Goal: Task Accomplishment & Management: Manage account settings

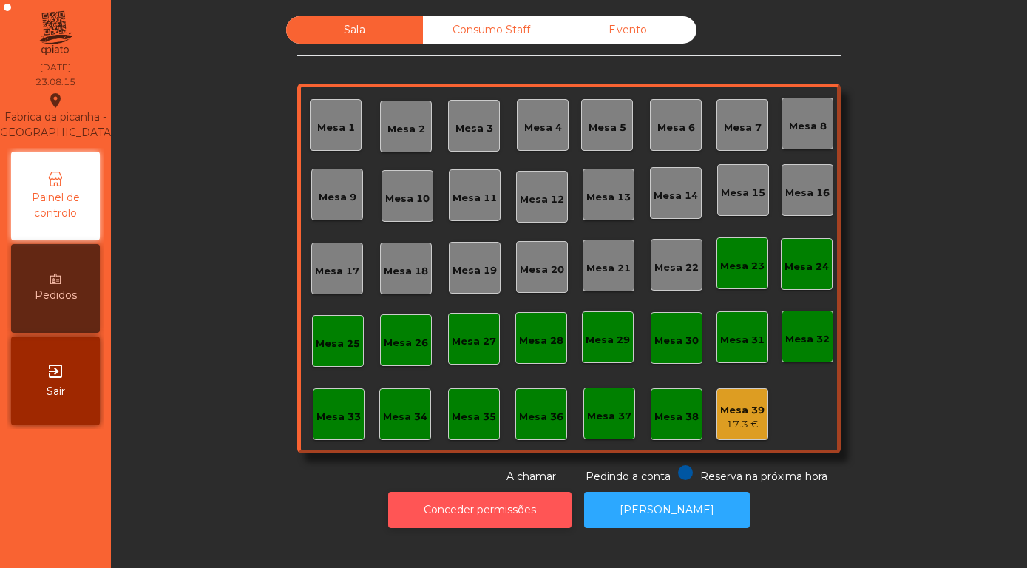
click at [480, 501] on button "Conceder permissões" at bounding box center [479, 510] width 183 height 36
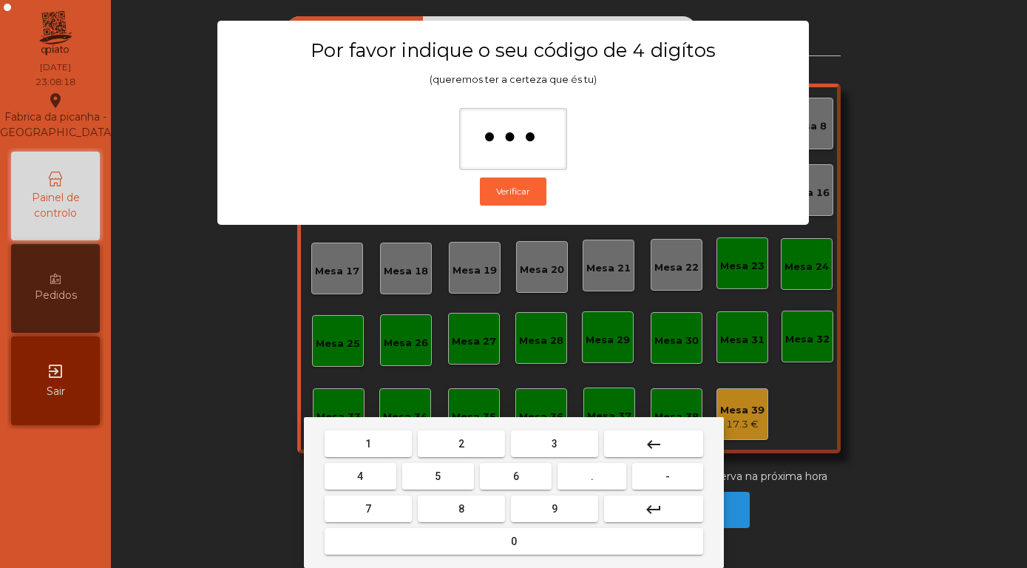
type input "****"
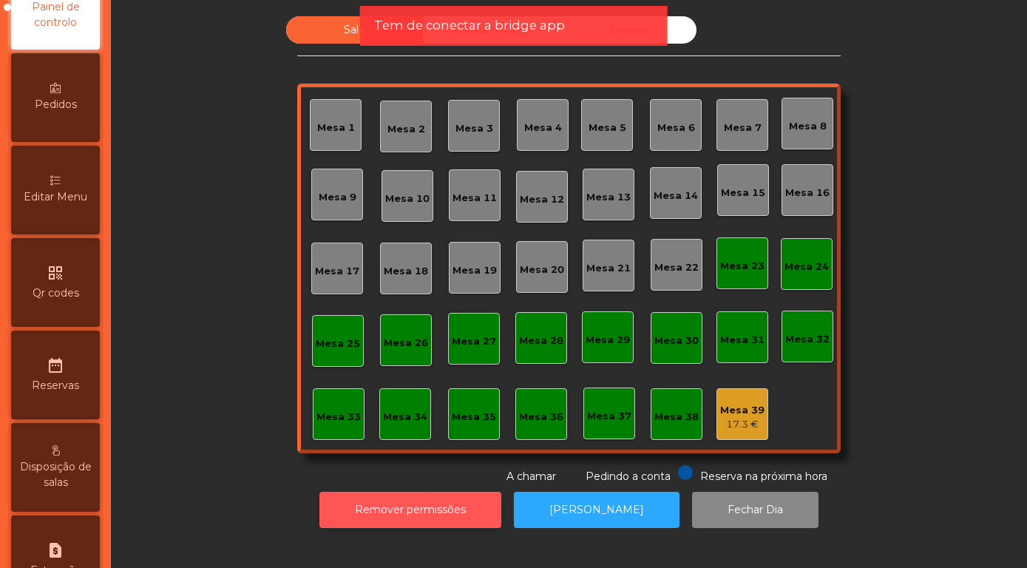
scroll to position [515, 0]
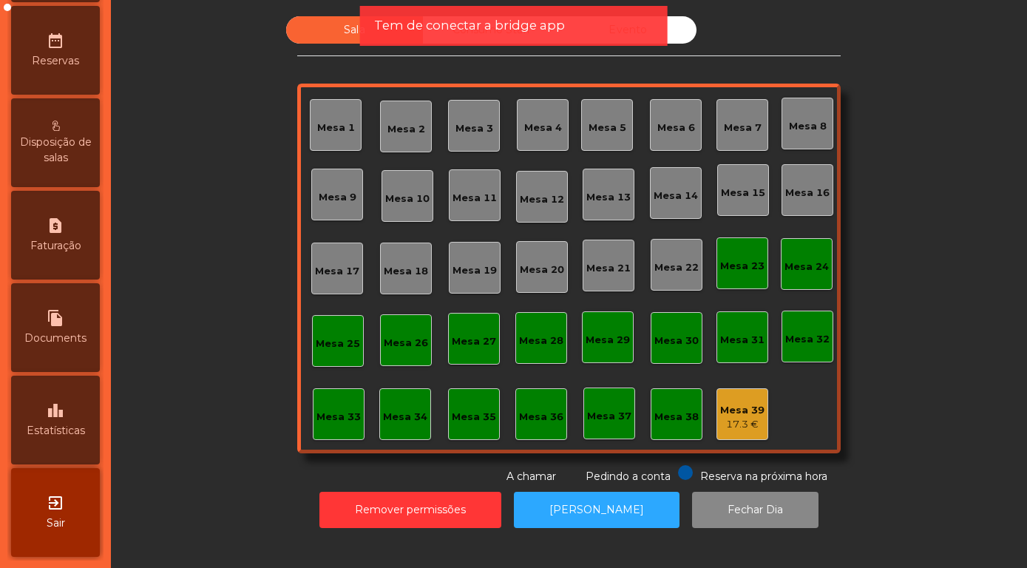
click at [668, 33] on div "Evento" at bounding box center [628, 29] width 137 height 27
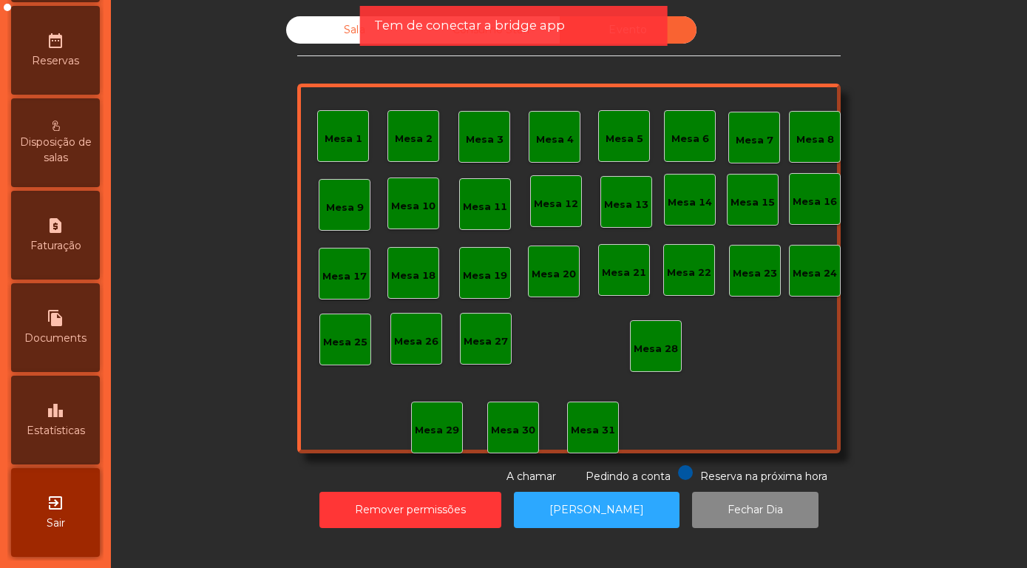
click at [328, 27] on div "Sala" at bounding box center [354, 29] width 137 height 27
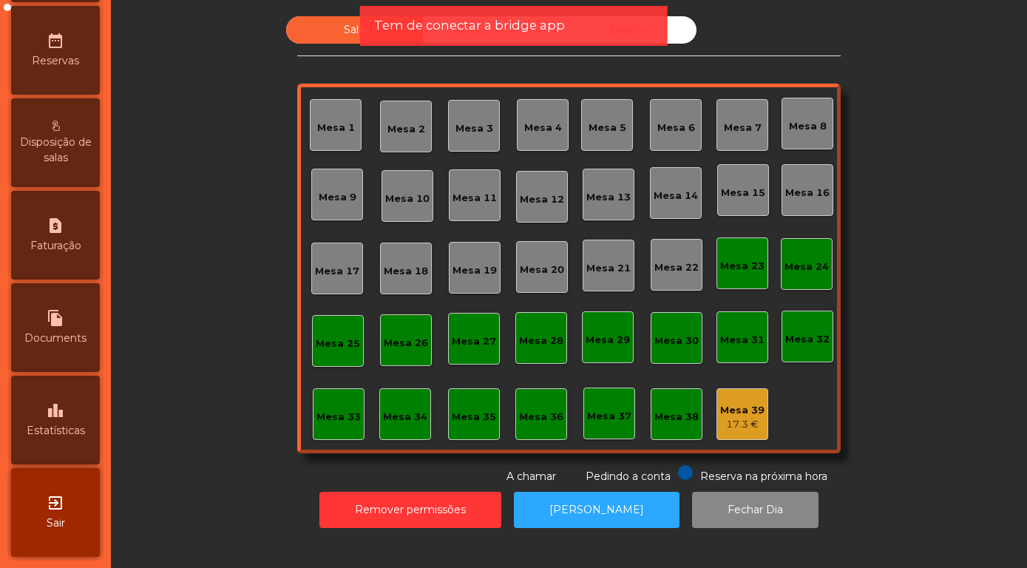
click at [606, 38] on div "Tem de conectar a bridge app" at bounding box center [513, 26] width 308 height 40
click at [595, 25] on div "Tem de conectar a bridge app" at bounding box center [513, 25] width 279 height 18
click at [61, 431] on span "Estatísticas" at bounding box center [56, 431] width 58 height 16
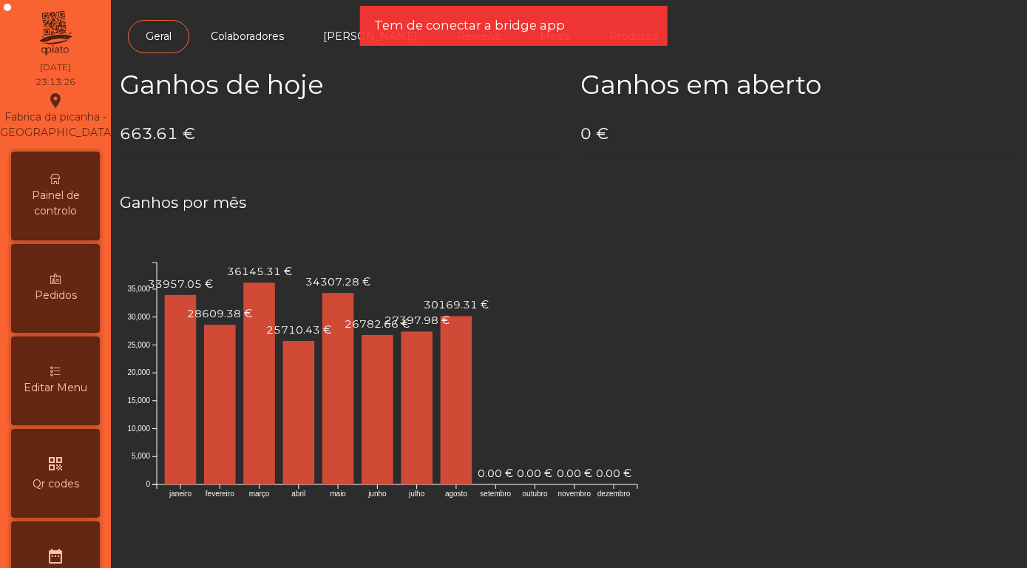
click at [44, 187] on div "Painel de controlo" at bounding box center [55, 196] width 89 height 89
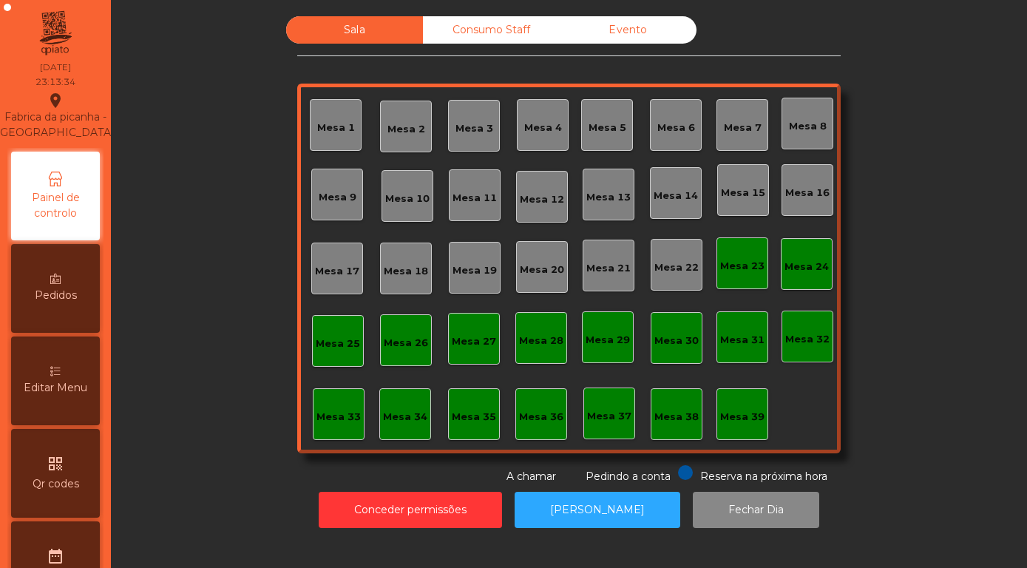
click at [339, 126] on div "Mesa 1" at bounding box center [336, 128] width 38 height 15
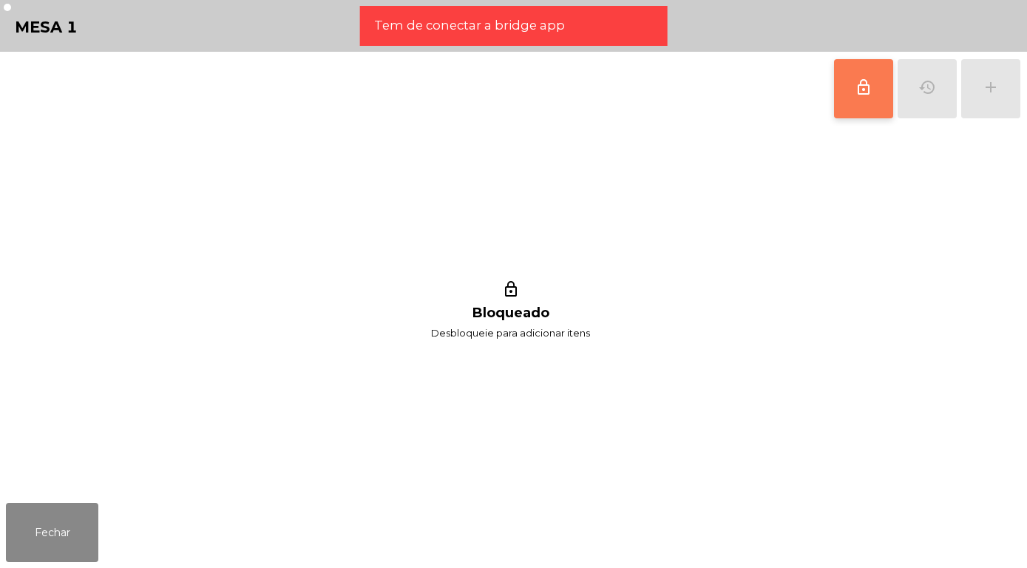
click at [869, 85] on span "lock_outline" at bounding box center [864, 87] width 18 height 18
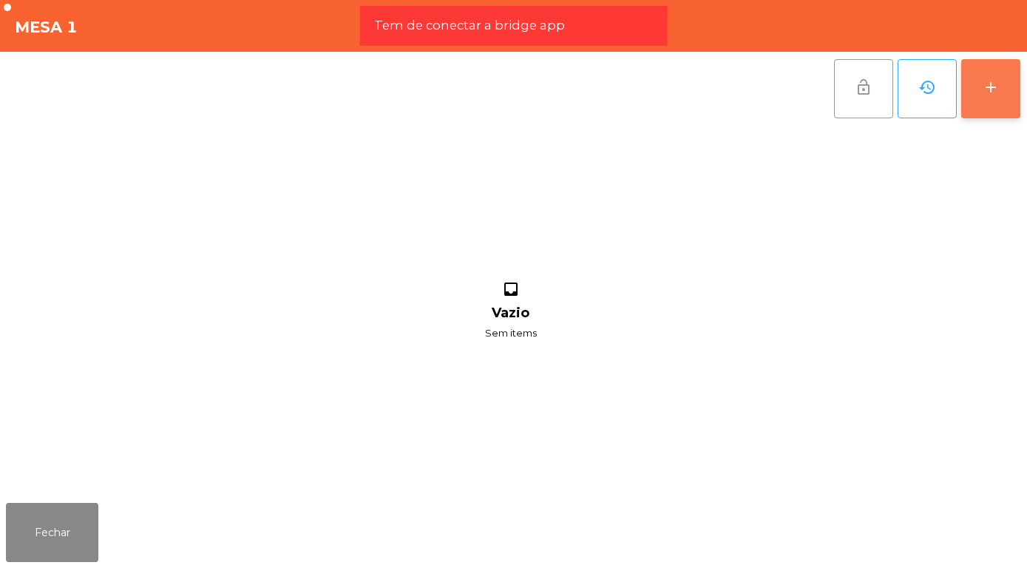
click at [1005, 84] on button "add" at bounding box center [990, 88] width 59 height 59
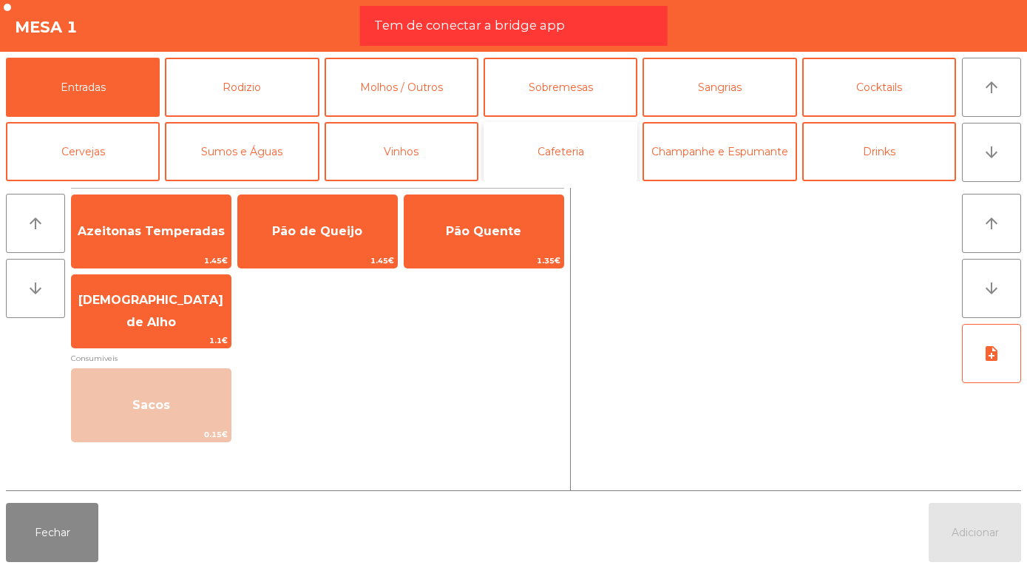
click at [557, 140] on button "Cafeteria" at bounding box center [561, 151] width 154 height 59
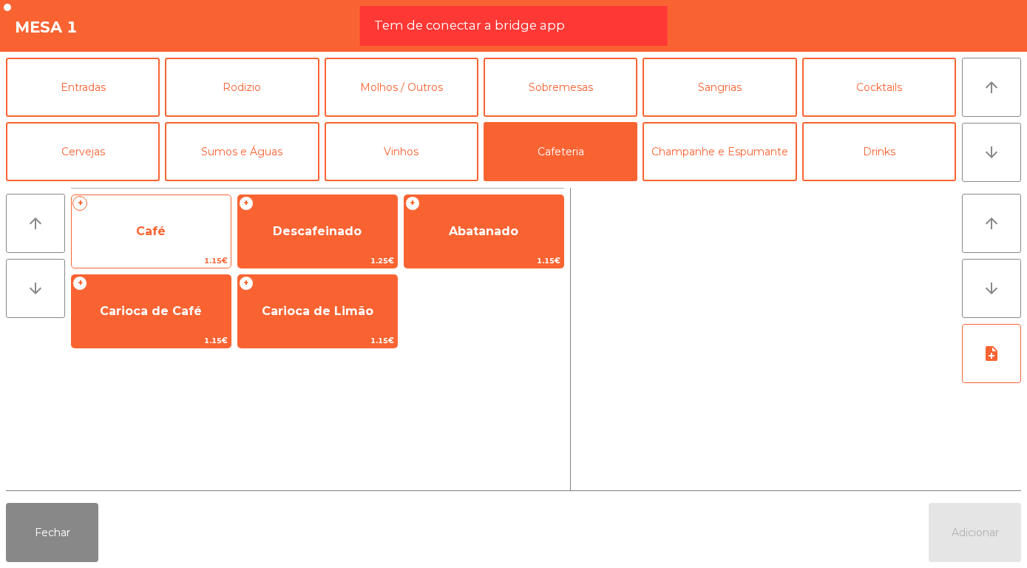
click at [166, 243] on span "Café" at bounding box center [151, 231] width 159 height 40
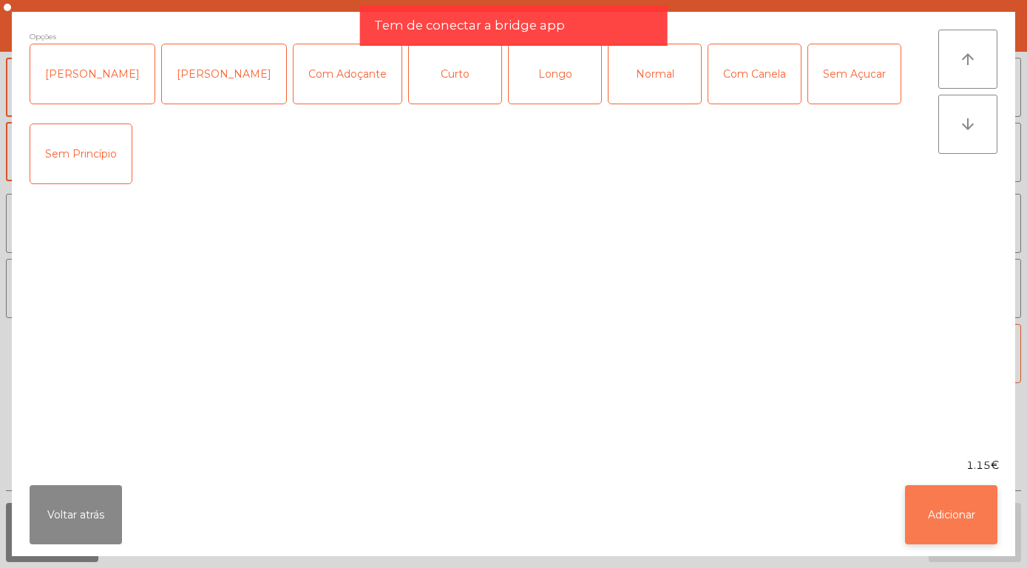
click at [948, 515] on button "Adicionar" at bounding box center [951, 514] width 92 height 59
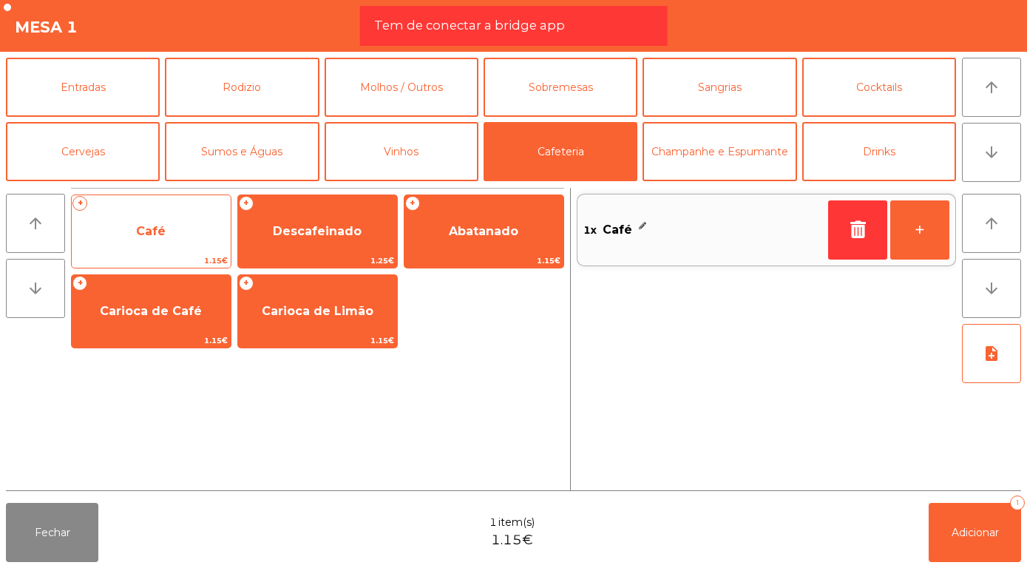
click at [171, 231] on span "Café" at bounding box center [151, 231] width 159 height 40
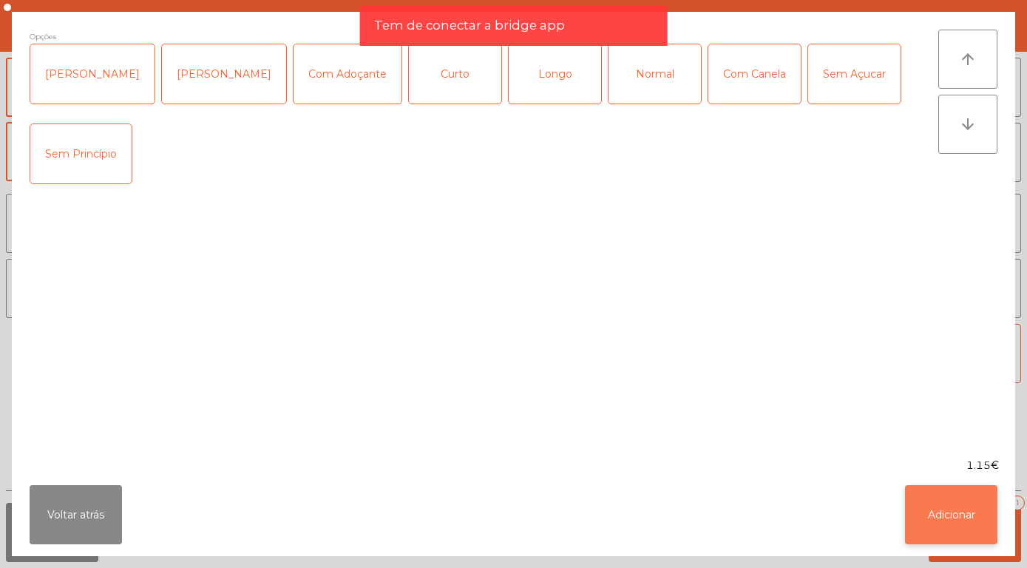
click at [944, 513] on button "Adicionar" at bounding box center [951, 514] width 92 height 59
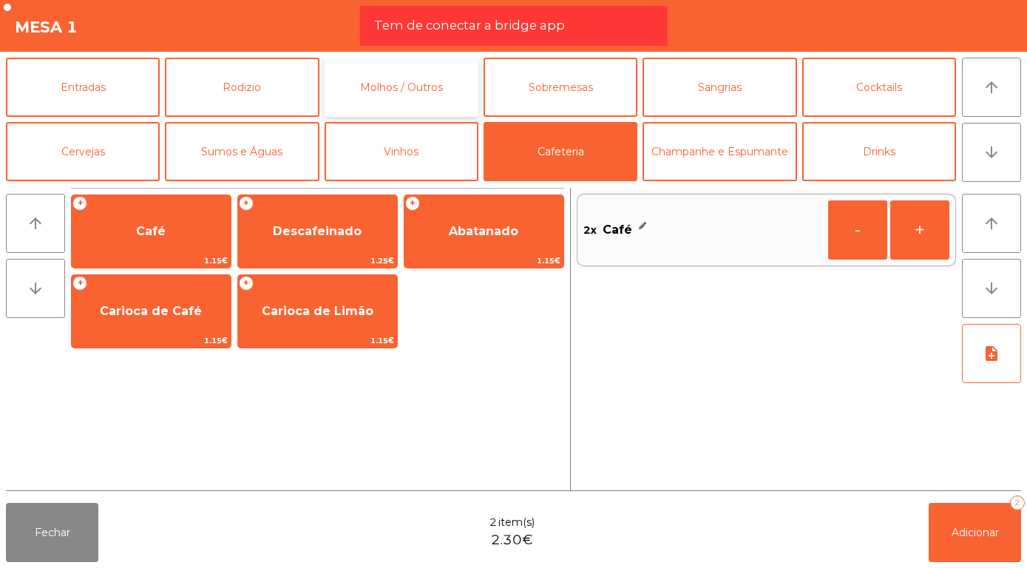
click at [418, 87] on button "Molhos / Outros" at bounding box center [402, 87] width 154 height 59
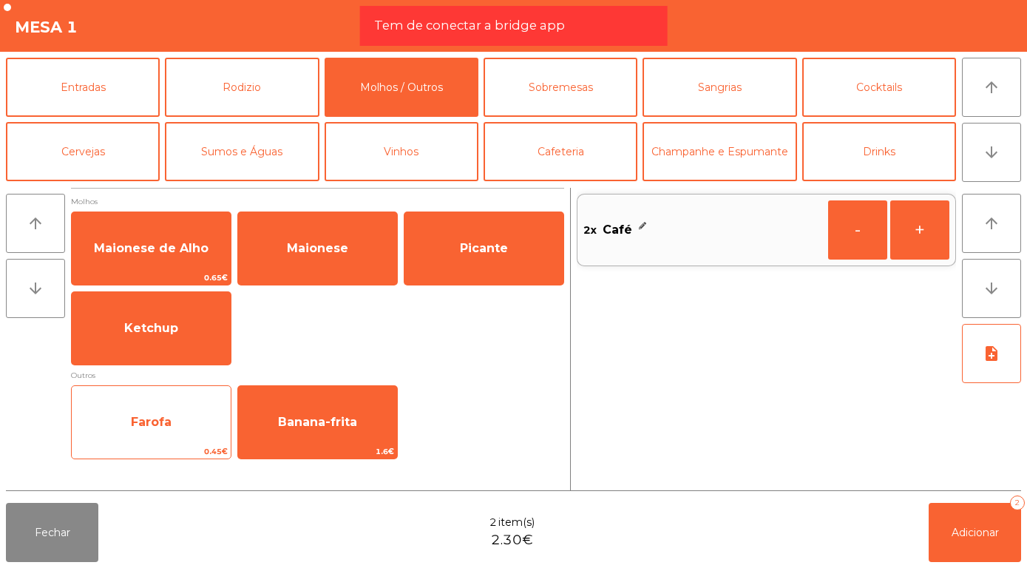
click at [147, 426] on span "Farofa" at bounding box center [151, 422] width 41 height 14
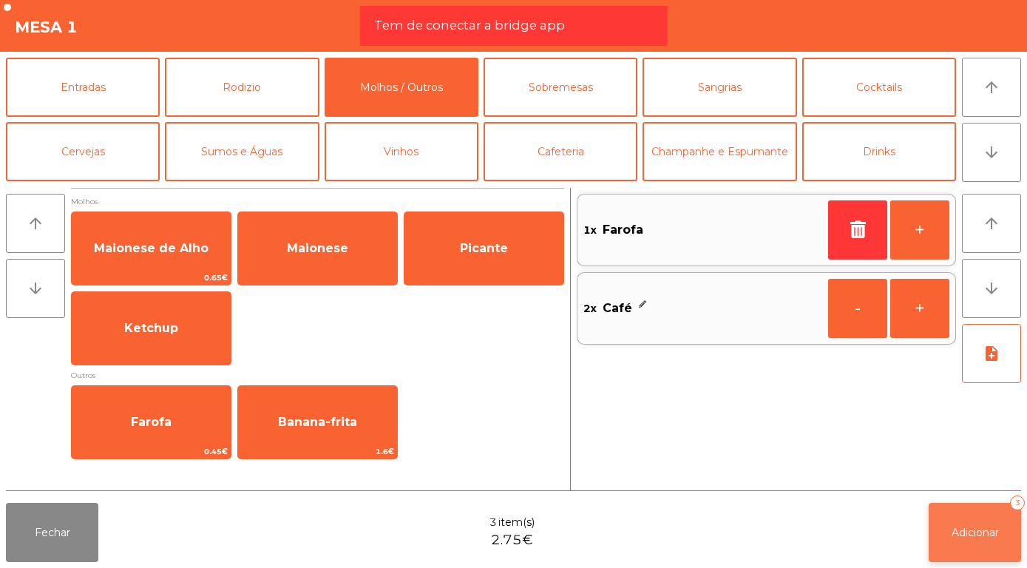
click at [985, 540] on button "Adicionar 3" at bounding box center [975, 532] width 92 height 59
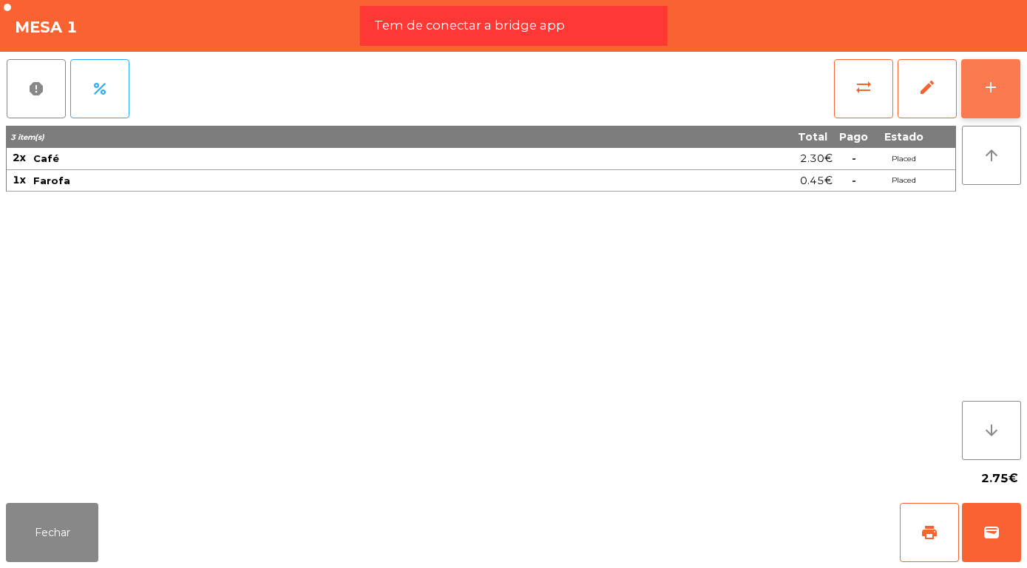
click at [993, 81] on div "add" at bounding box center [991, 87] width 18 height 18
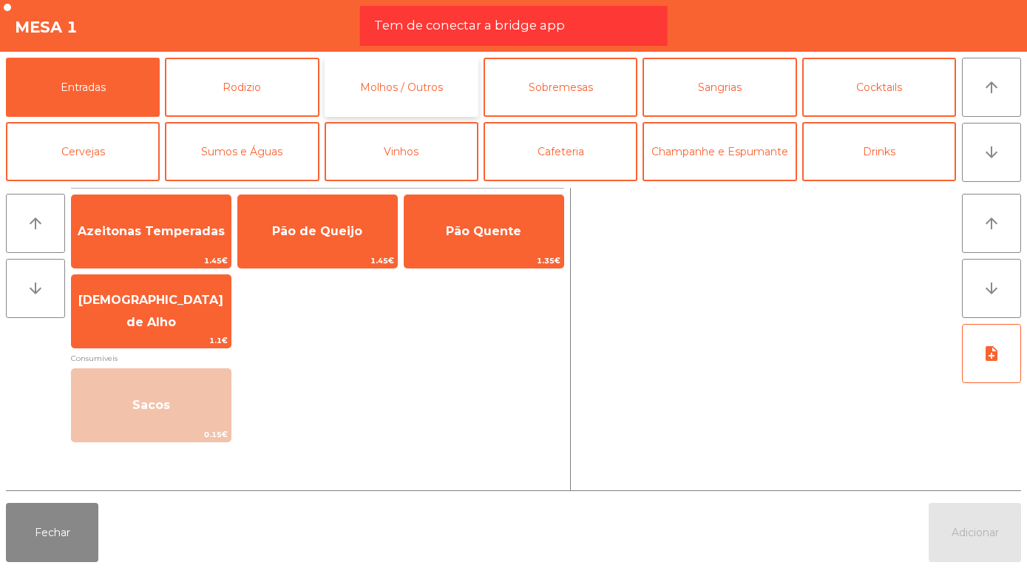
click at [417, 92] on button "Molhos / Outros" at bounding box center [402, 87] width 154 height 59
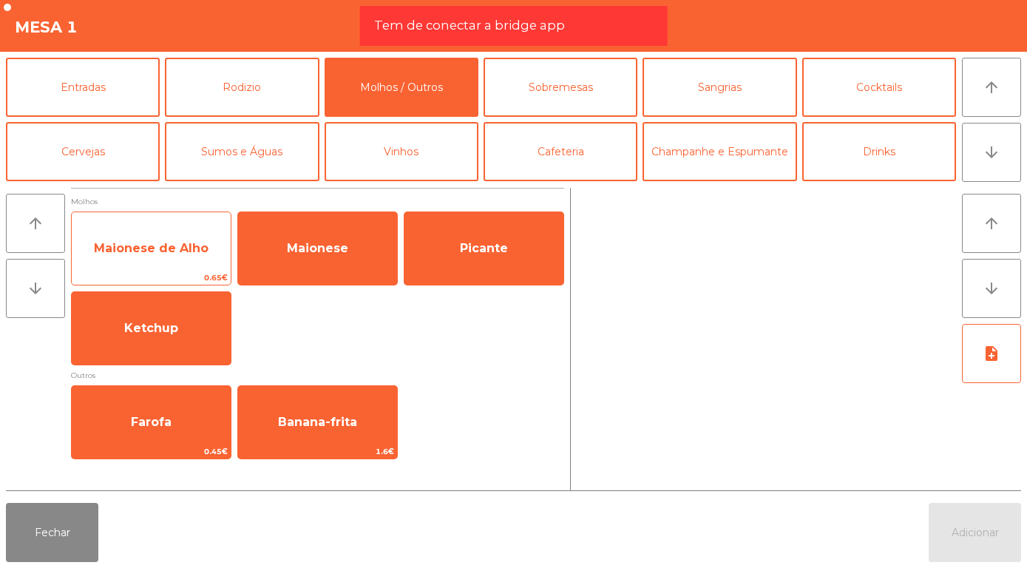
click at [150, 250] on span "Maionese de Alho" at bounding box center [151, 248] width 115 height 14
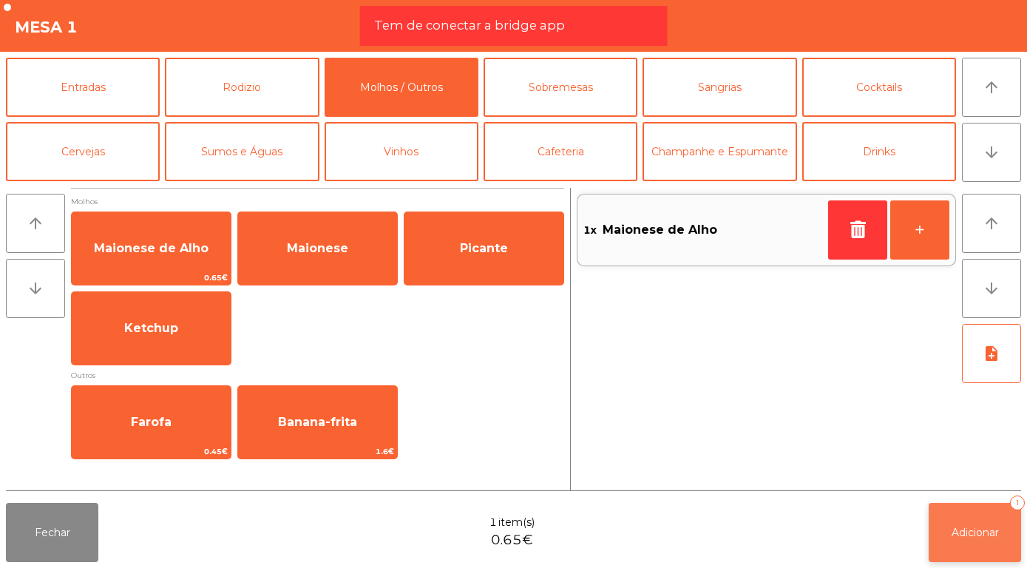
click at [974, 535] on span "Adicionar" at bounding box center [975, 532] width 47 height 13
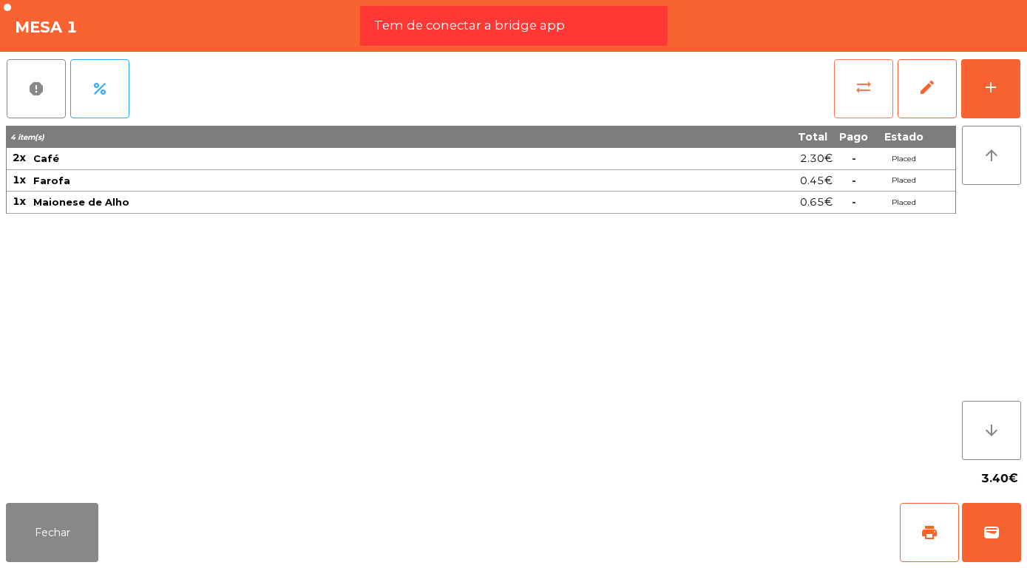
click at [869, 90] on span "sync_alt" at bounding box center [864, 87] width 18 height 18
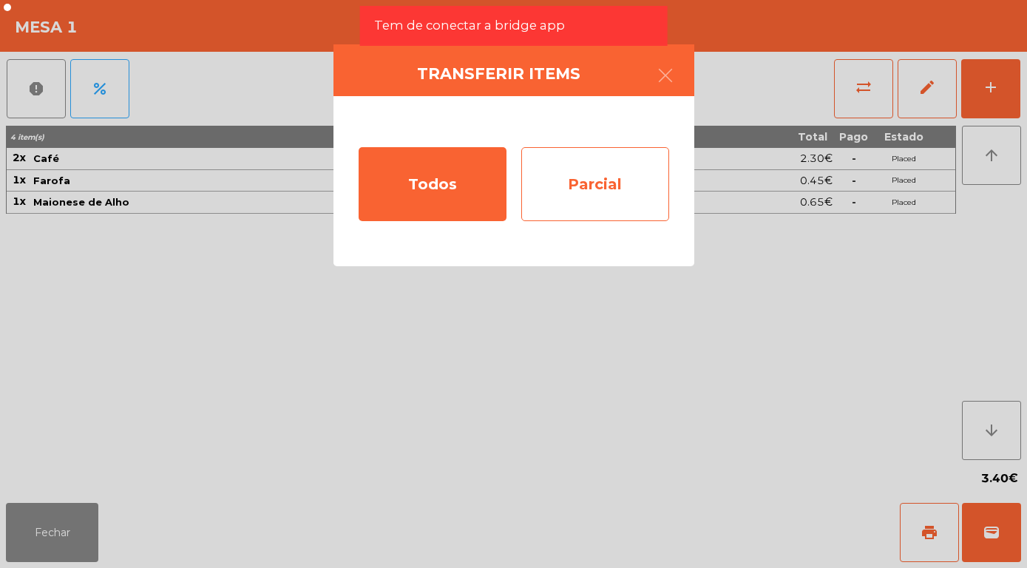
click at [601, 173] on div "Parcial" at bounding box center [595, 184] width 148 height 74
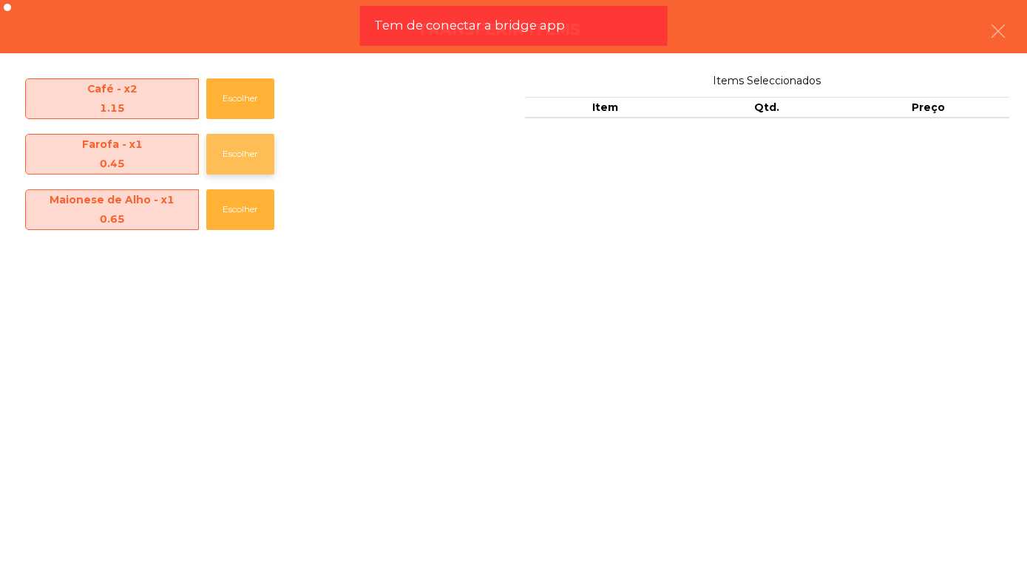
click at [228, 155] on button "Escolher" at bounding box center [240, 154] width 68 height 41
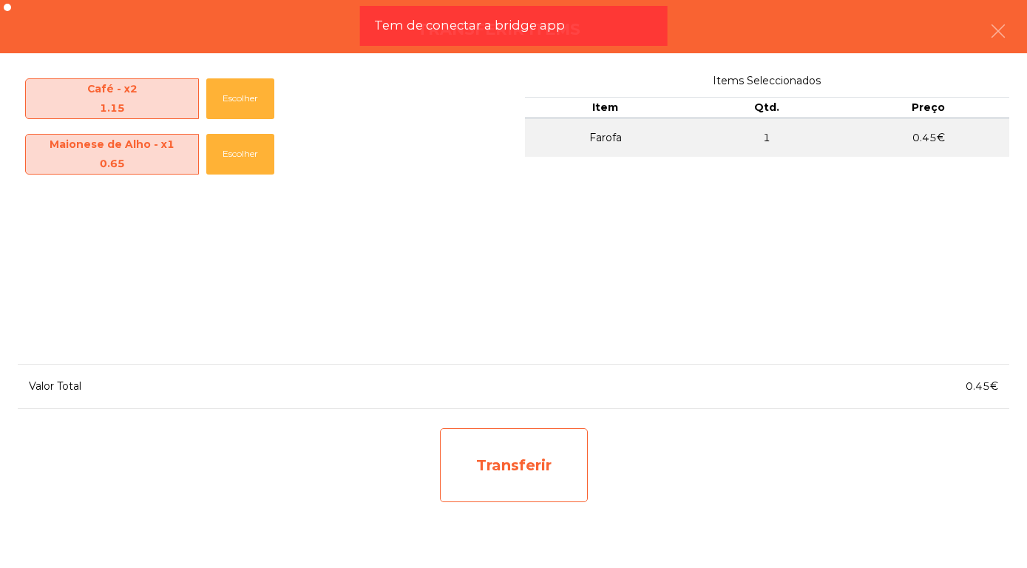
click at [530, 474] on div "Transferir" at bounding box center [514, 465] width 148 height 74
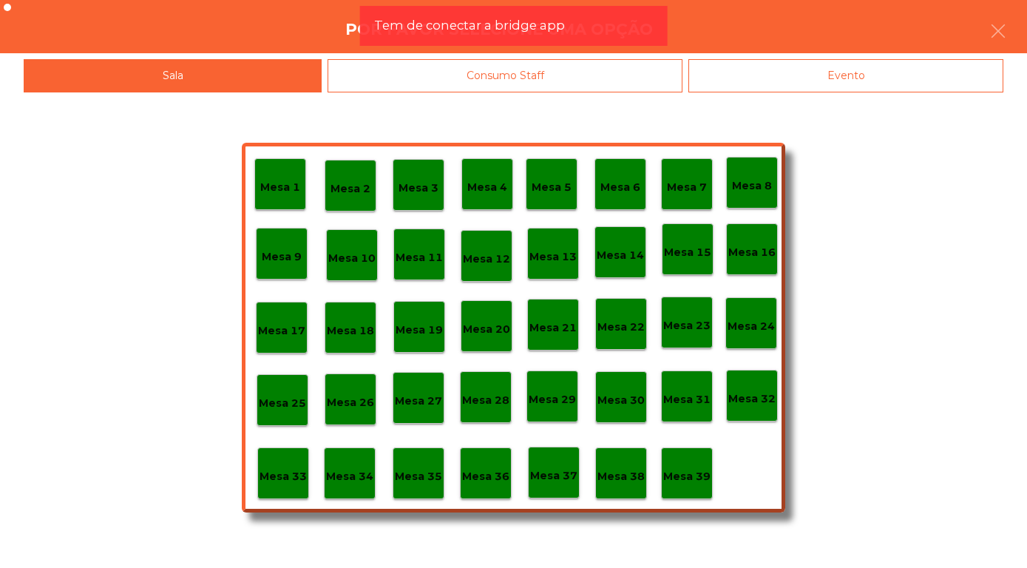
click at [687, 475] on p "Mesa 39" at bounding box center [686, 476] width 47 height 17
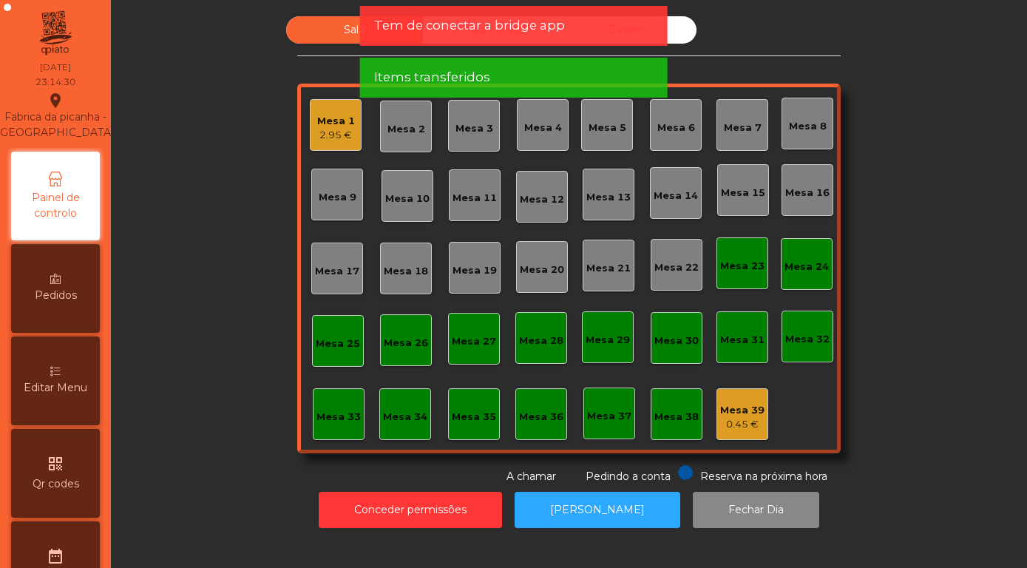
click at [717, 345] on div "Mesa 1 2.95 € Mesa 2 Mesa 3 Mesa 4 Mesa 5 Mesa 6 Mesa 7 Mesa 8 [GEOGRAPHIC_DATA…" at bounding box center [568, 269] width 543 height 370
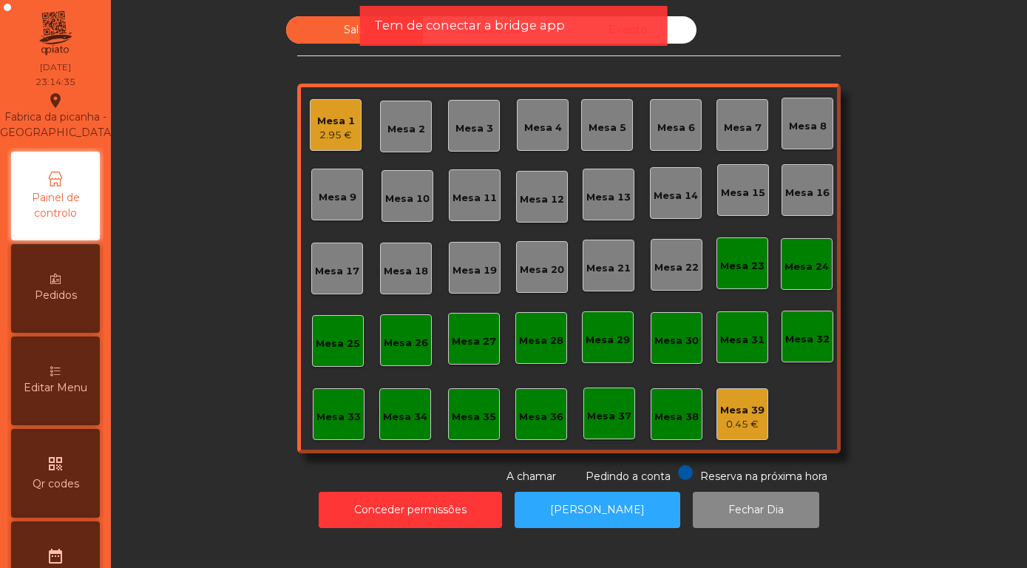
click at [742, 424] on div "0.45 €" at bounding box center [742, 424] width 44 height 15
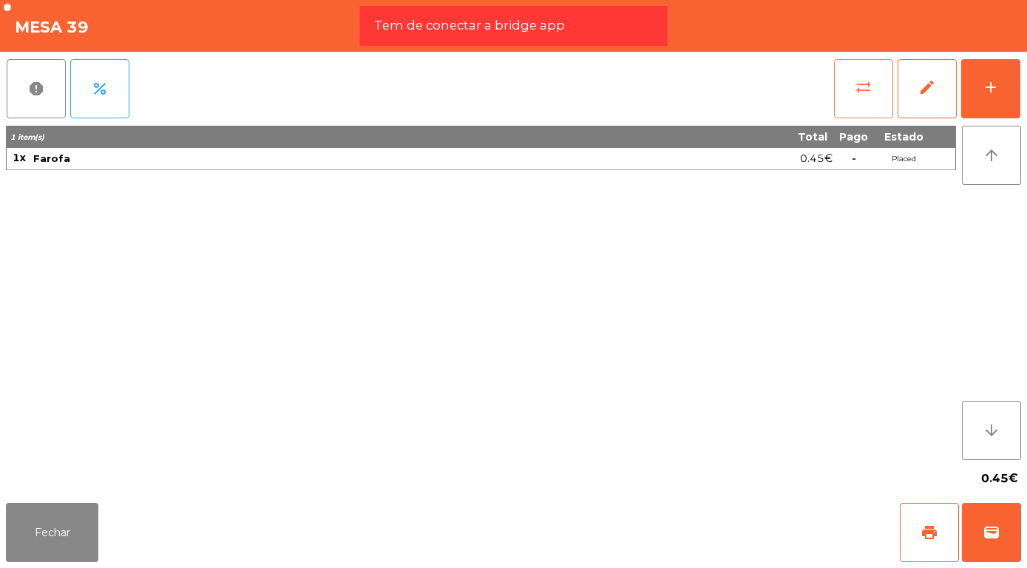
click at [864, 93] on span "sync_alt" at bounding box center [864, 87] width 18 height 18
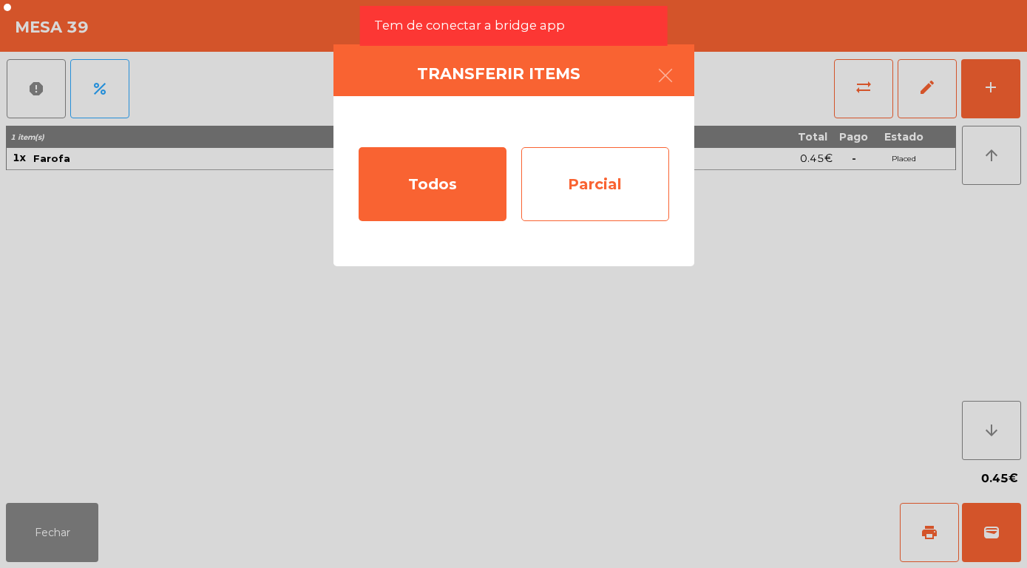
click at [603, 189] on div "Parcial" at bounding box center [595, 184] width 148 height 74
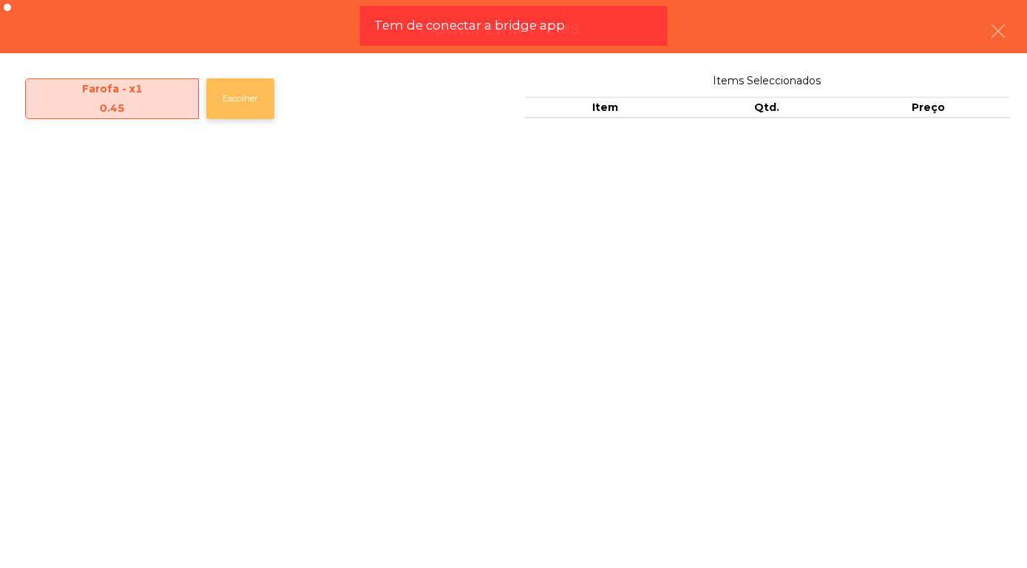
click at [248, 108] on button "Escolher" at bounding box center [240, 98] width 68 height 41
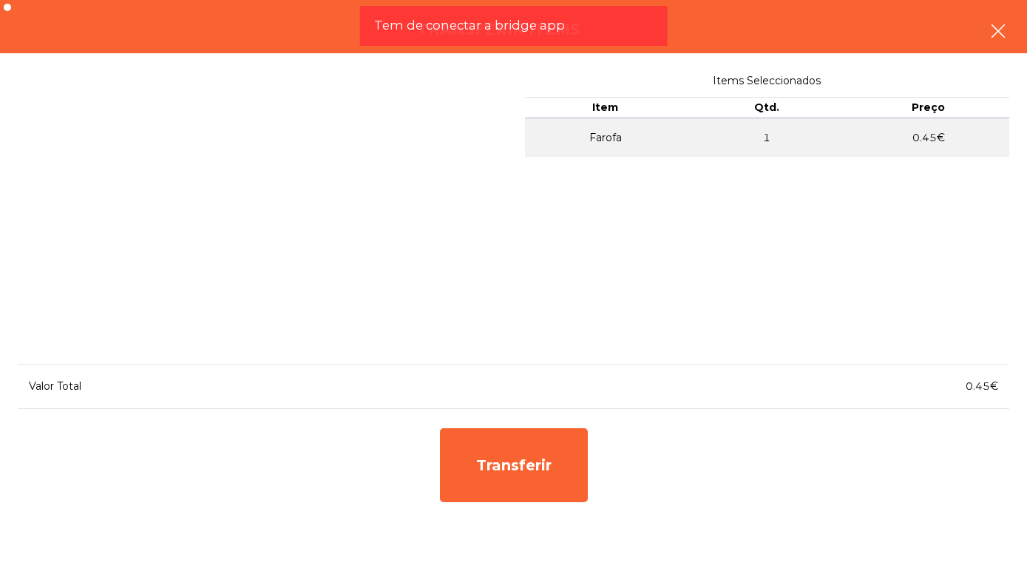
click at [1003, 32] on icon "button" at bounding box center [998, 31] width 18 height 18
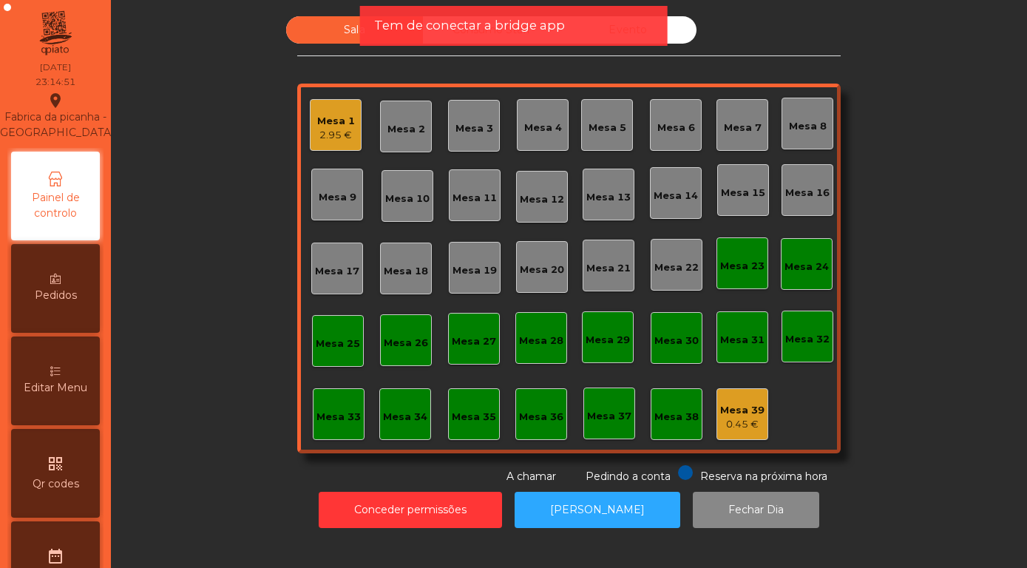
click at [750, 416] on div "Mesa 39" at bounding box center [742, 410] width 44 height 15
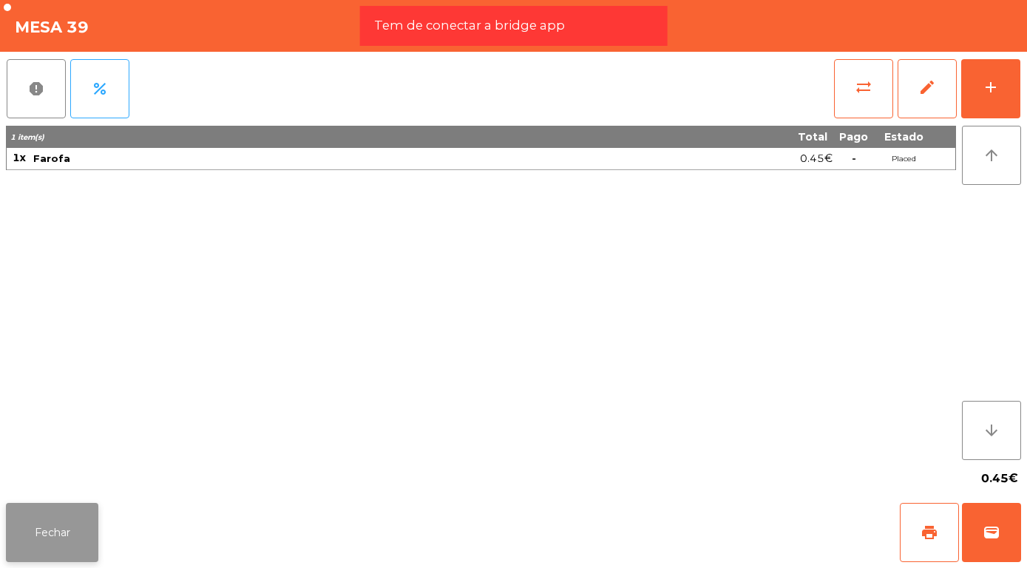
click at [52, 535] on button "Fechar" at bounding box center [52, 532] width 92 height 59
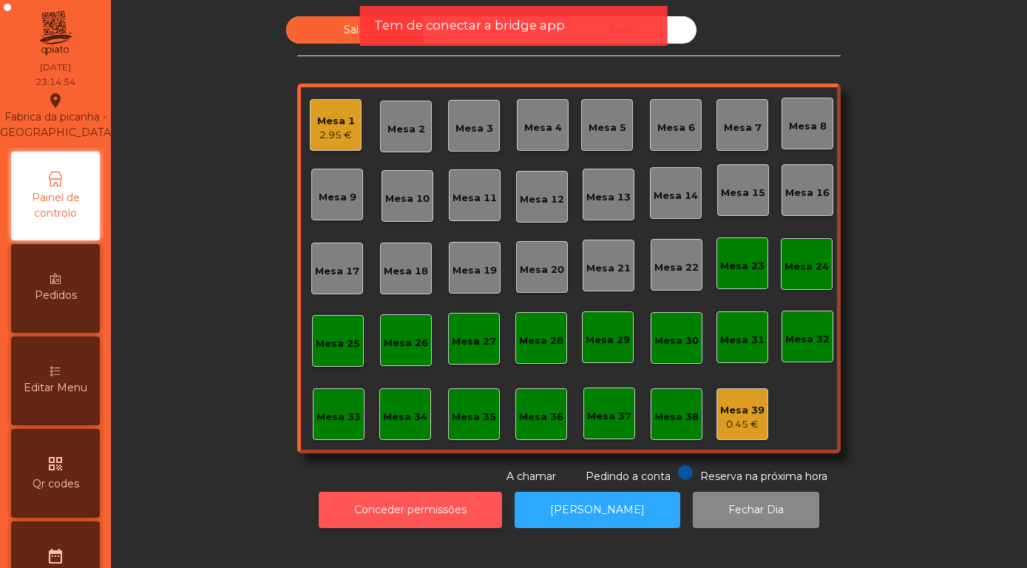
click at [429, 523] on button "Conceder permissões" at bounding box center [410, 510] width 183 height 36
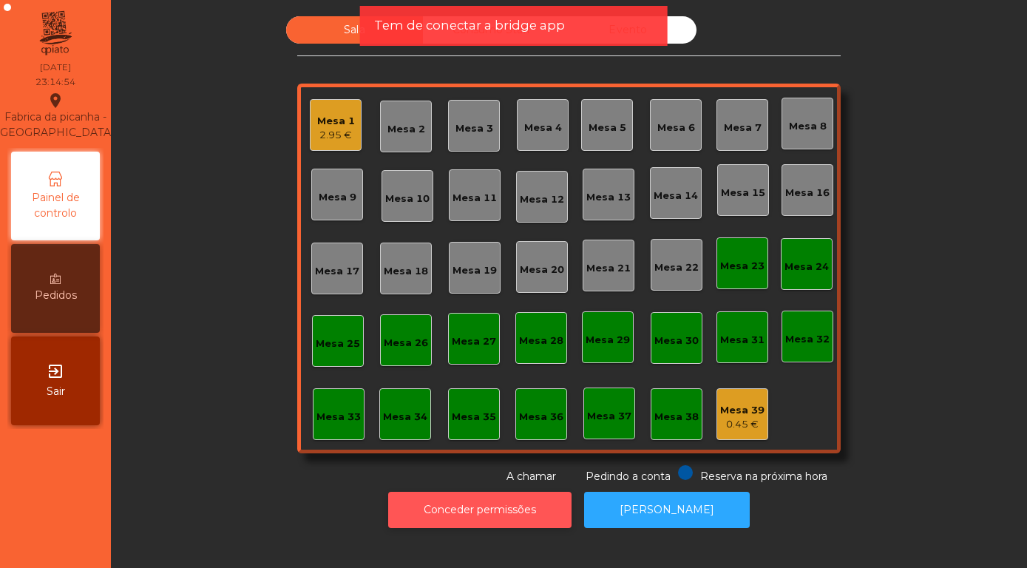
click at [468, 515] on button "Conceder permissões" at bounding box center [479, 510] width 183 height 36
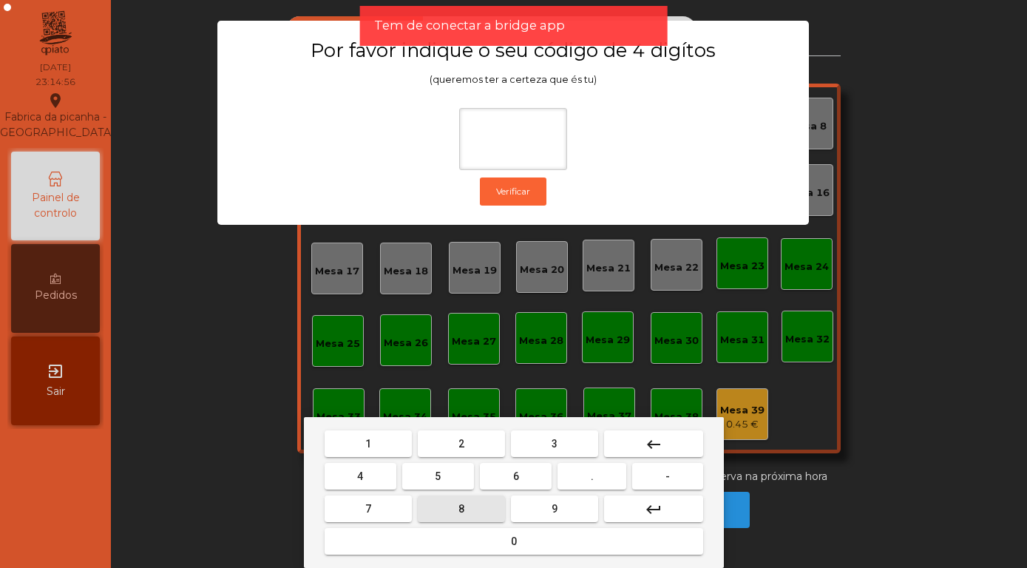
click at [450, 497] on button "8" at bounding box center [461, 508] width 87 height 27
click at [380, 475] on button "4" at bounding box center [361, 476] width 72 height 27
click at [442, 480] on button "5" at bounding box center [438, 476] width 72 height 27
click at [377, 517] on button "7" at bounding box center [368, 508] width 87 height 27
type input "****"
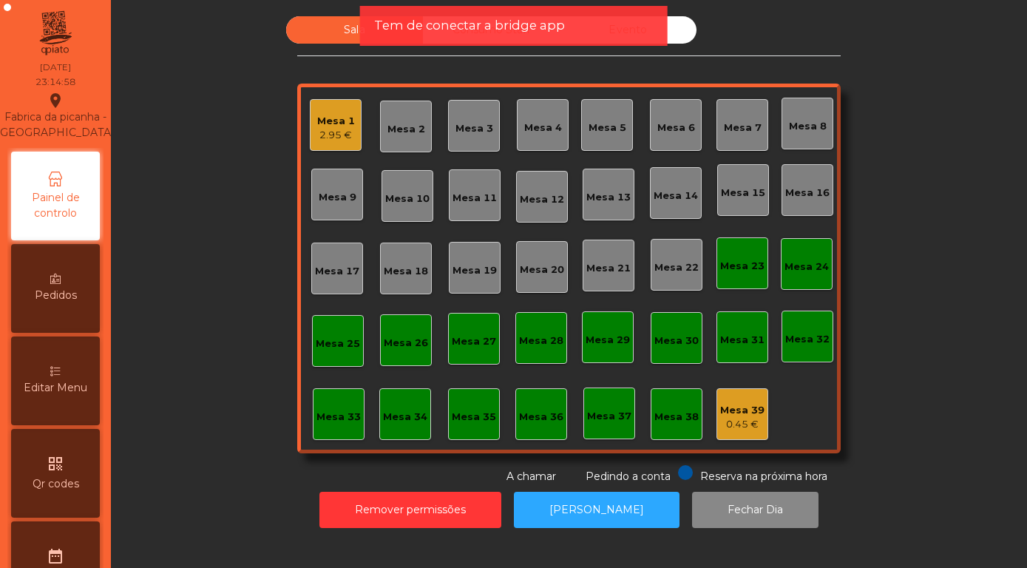
click at [748, 418] on div "0.45 €" at bounding box center [742, 424] width 44 height 15
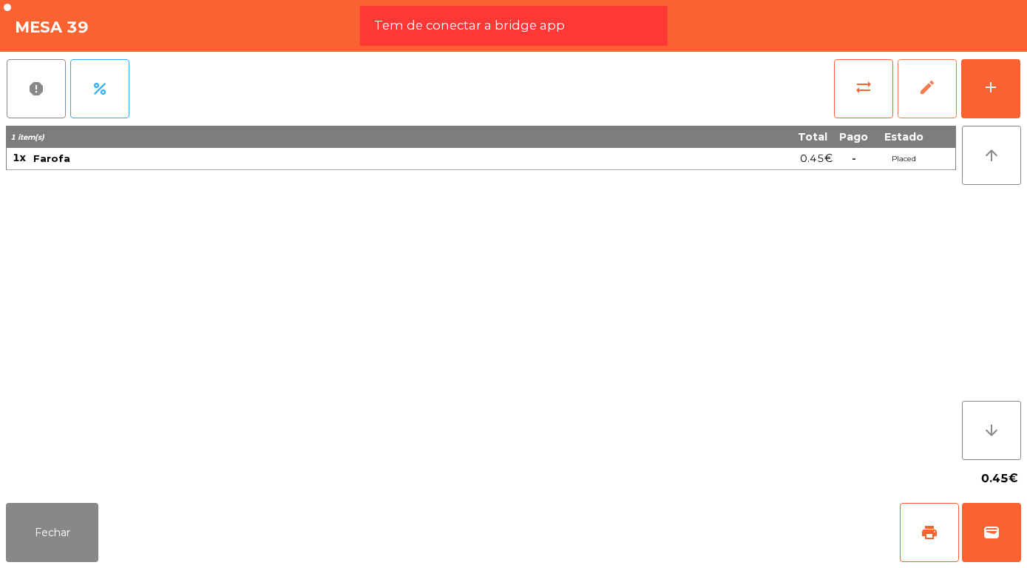
click at [924, 91] on span "edit" at bounding box center [927, 87] width 18 height 18
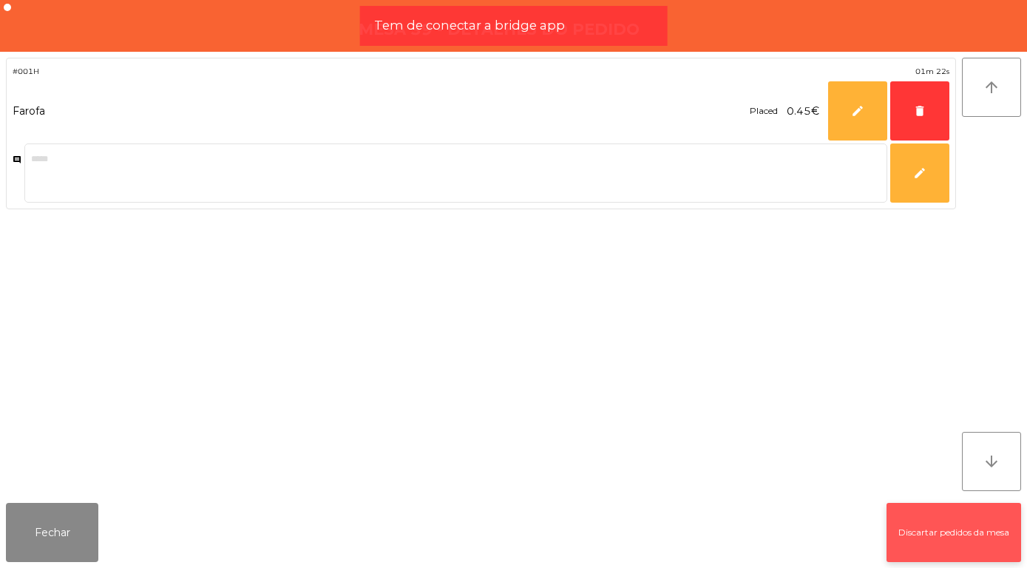
click at [959, 533] on button "Discartar pedidos da mesa" at bounding box center [953, 532] width 135 height 59
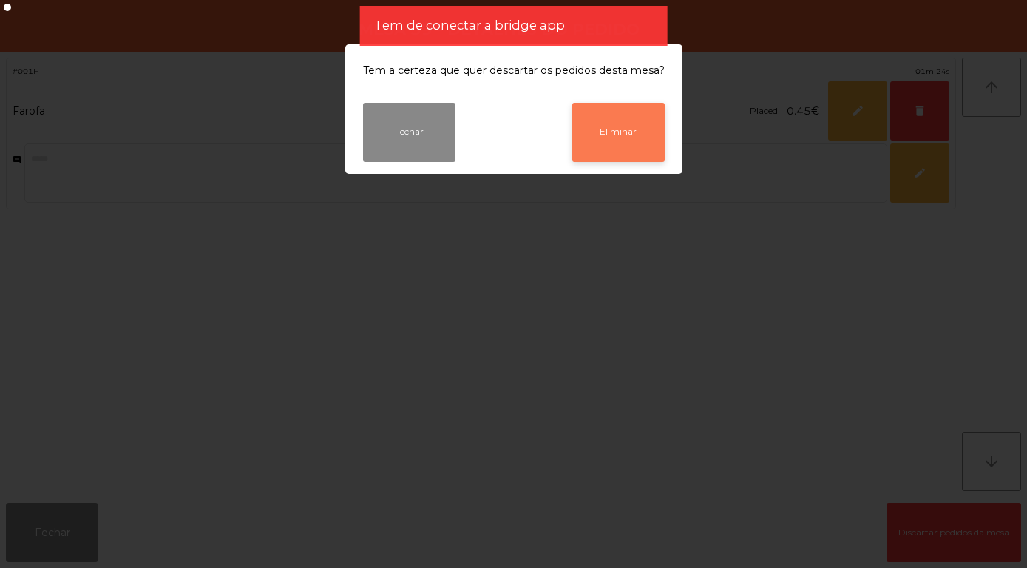
click at [604, 122] on button "Eliminar" at bounding box center [618, 132] width 92 height 59
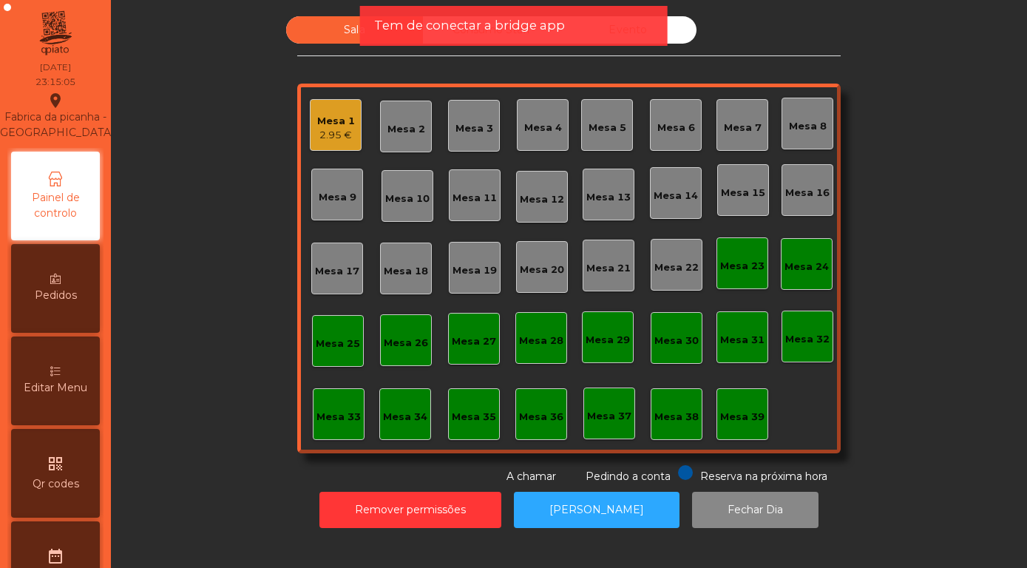
click at [334, 126] on div "Mesa 1" at bounding box center [336, 121] width 38 height 15
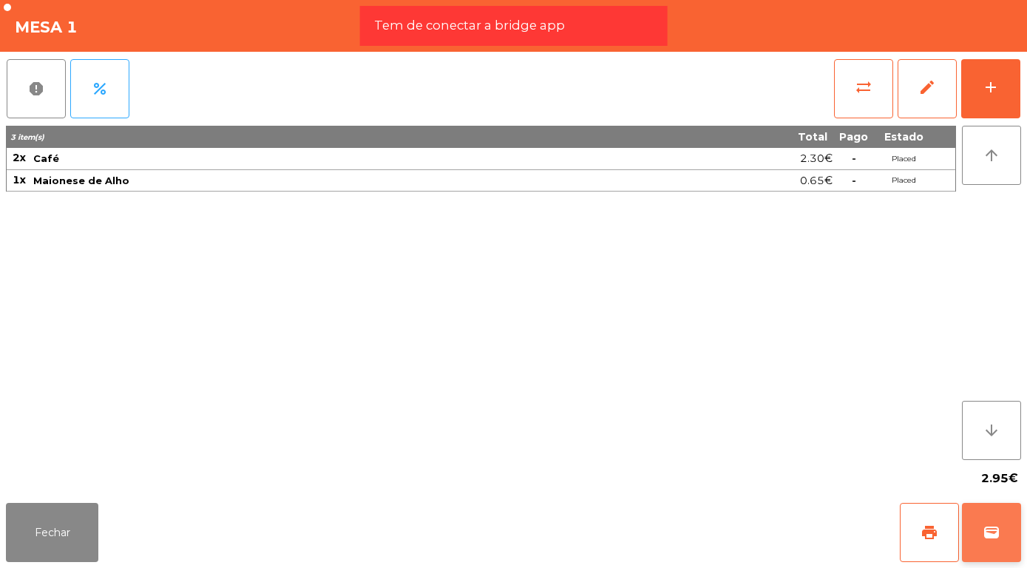
click at [996, 540] on span "wallet" at bounding box center [992, 532] width 18 height 18
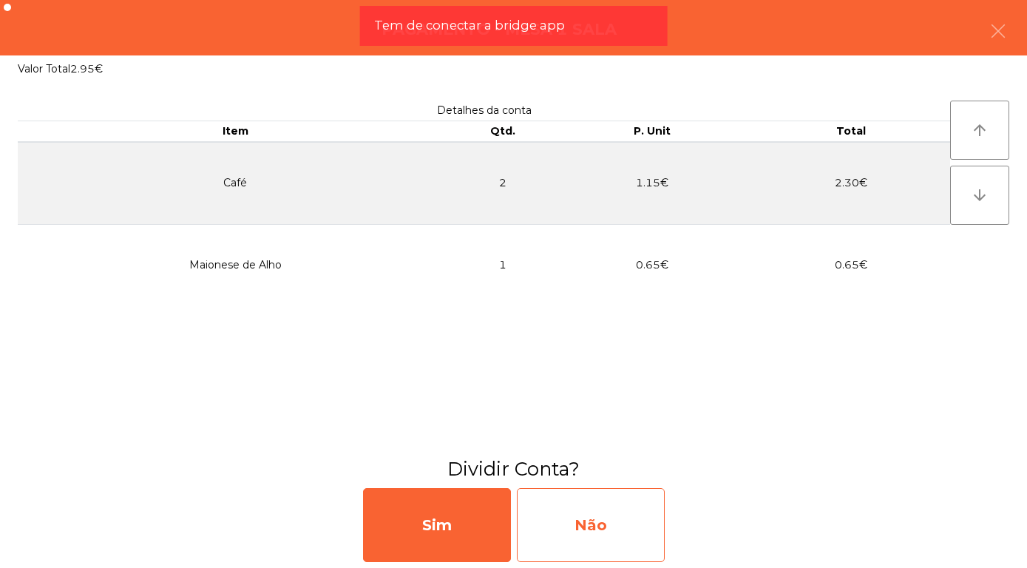
click at [572, 529] on div "Não" at bounding box center [591, 525] width 148 height 74
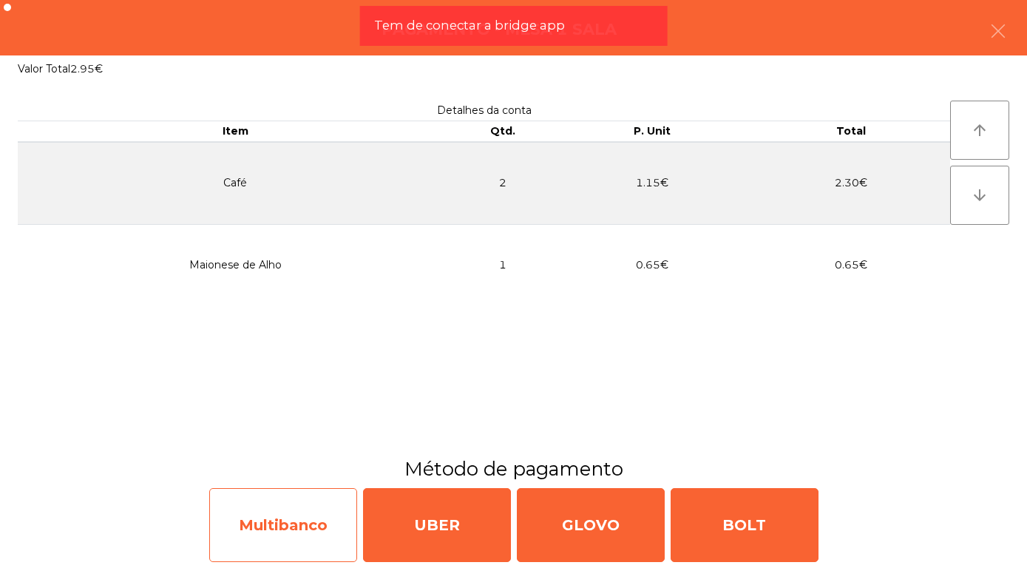
click at [289, 533] on div "Multibanco" at bounding box center [283, 525] width 148 height 74
select select "**"
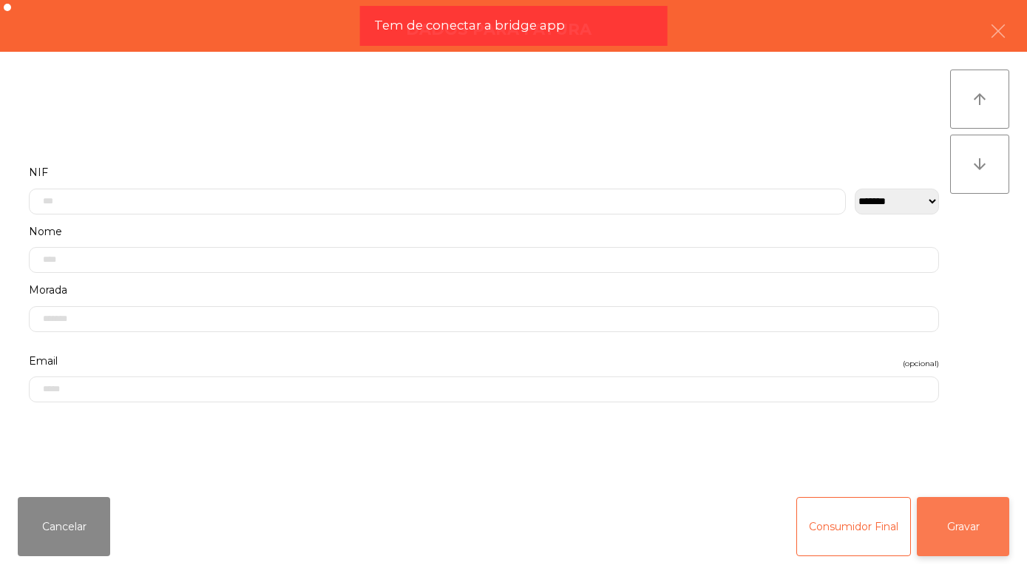
click at [961, 511] on button "Gravar" at bounding box center [963, 526] width 92 height 59
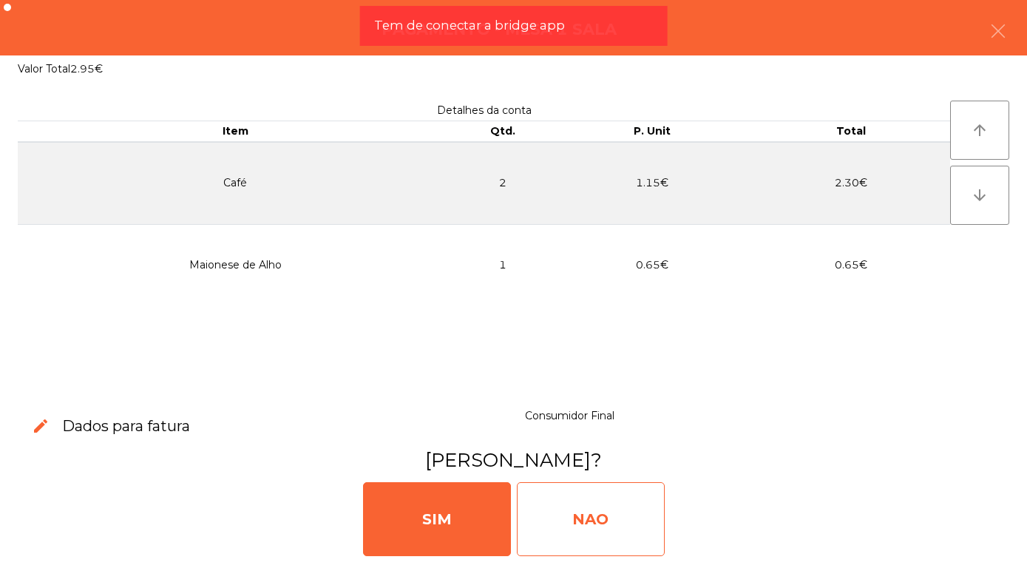
click at [568, 523] on div "NAO" at bounding box center [591, 519] width 148 height 74
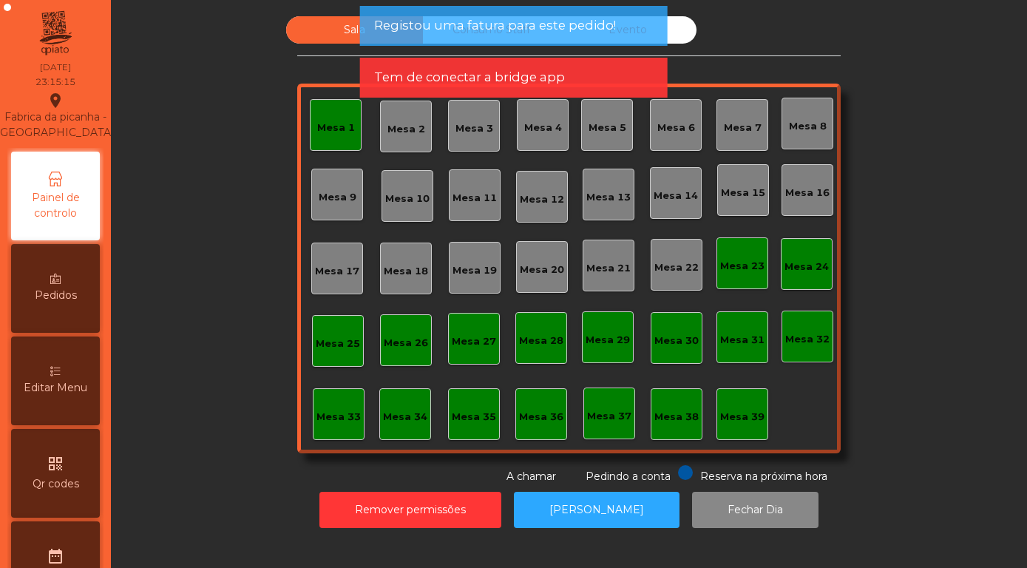
click at [330, 132] on div "Mesa 1" at bounding box center [336, 128] width 38 height 15
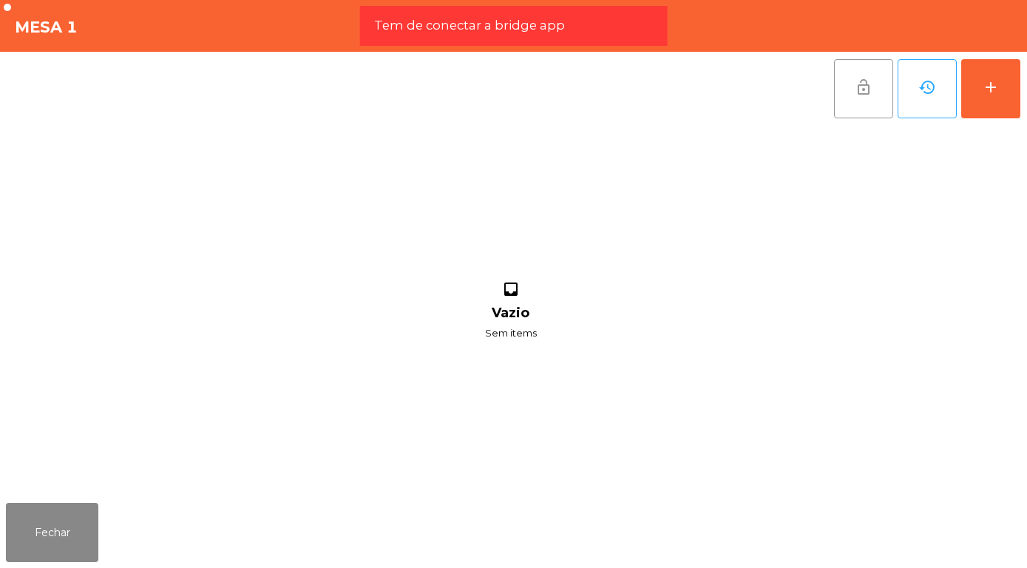
click at [852, 87] on button "lock_open" at bounding box center [863, 88] width 59 height 59
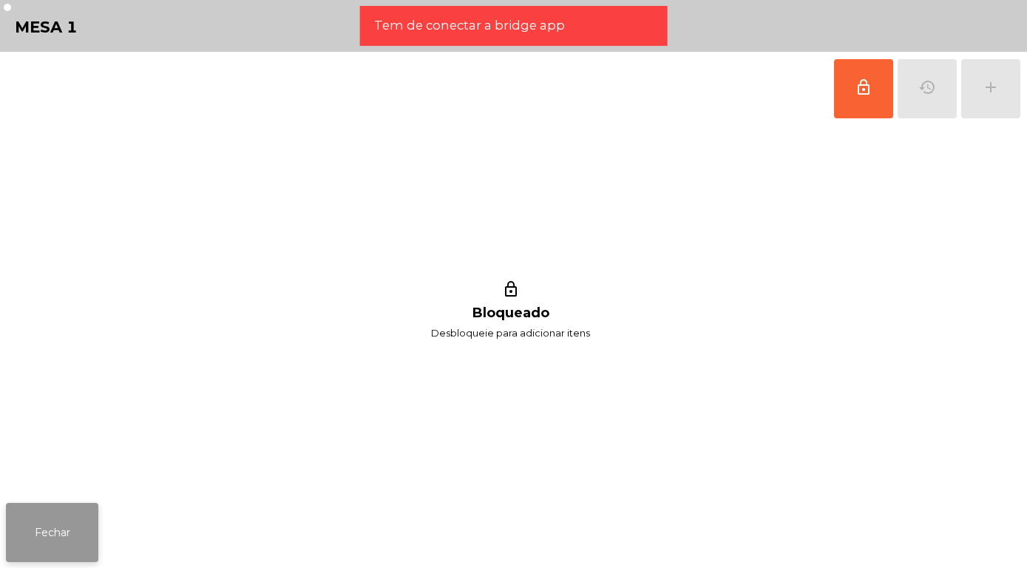
click at [51, 518] on button "Fechar" at bounding box center [52, 532] width 92 height 59
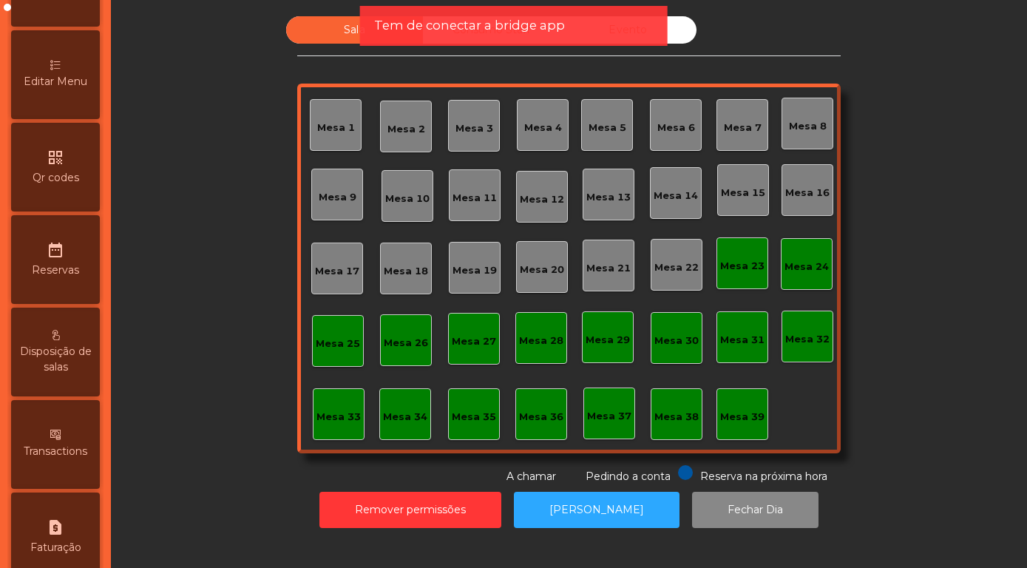
scroll to position [700, 0]
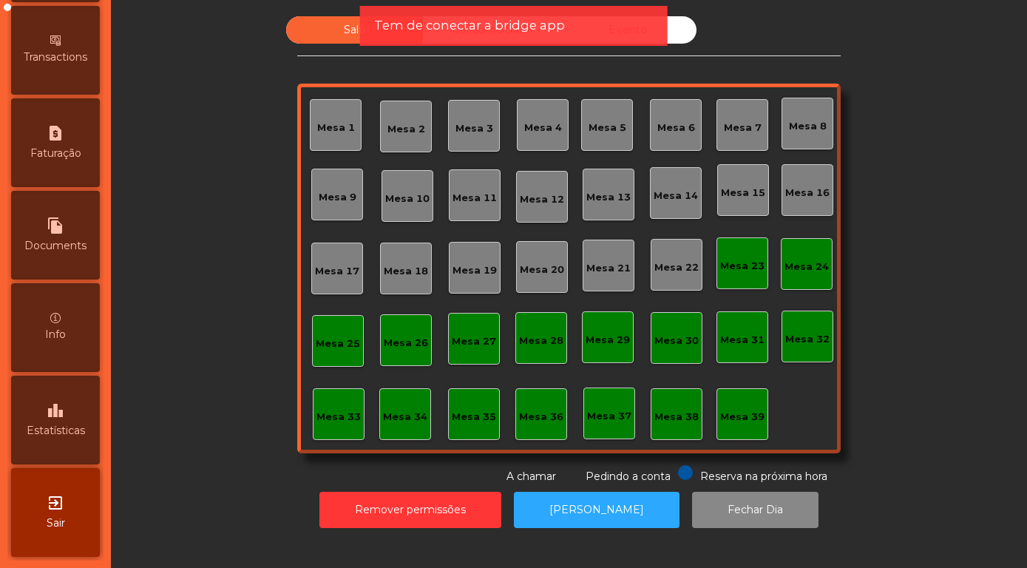
click at [47, 424] on span "Estatísticas" at bounding box center [56, 431] width 58 height 16
